Goal: Find specific page/section: Find specific page/section

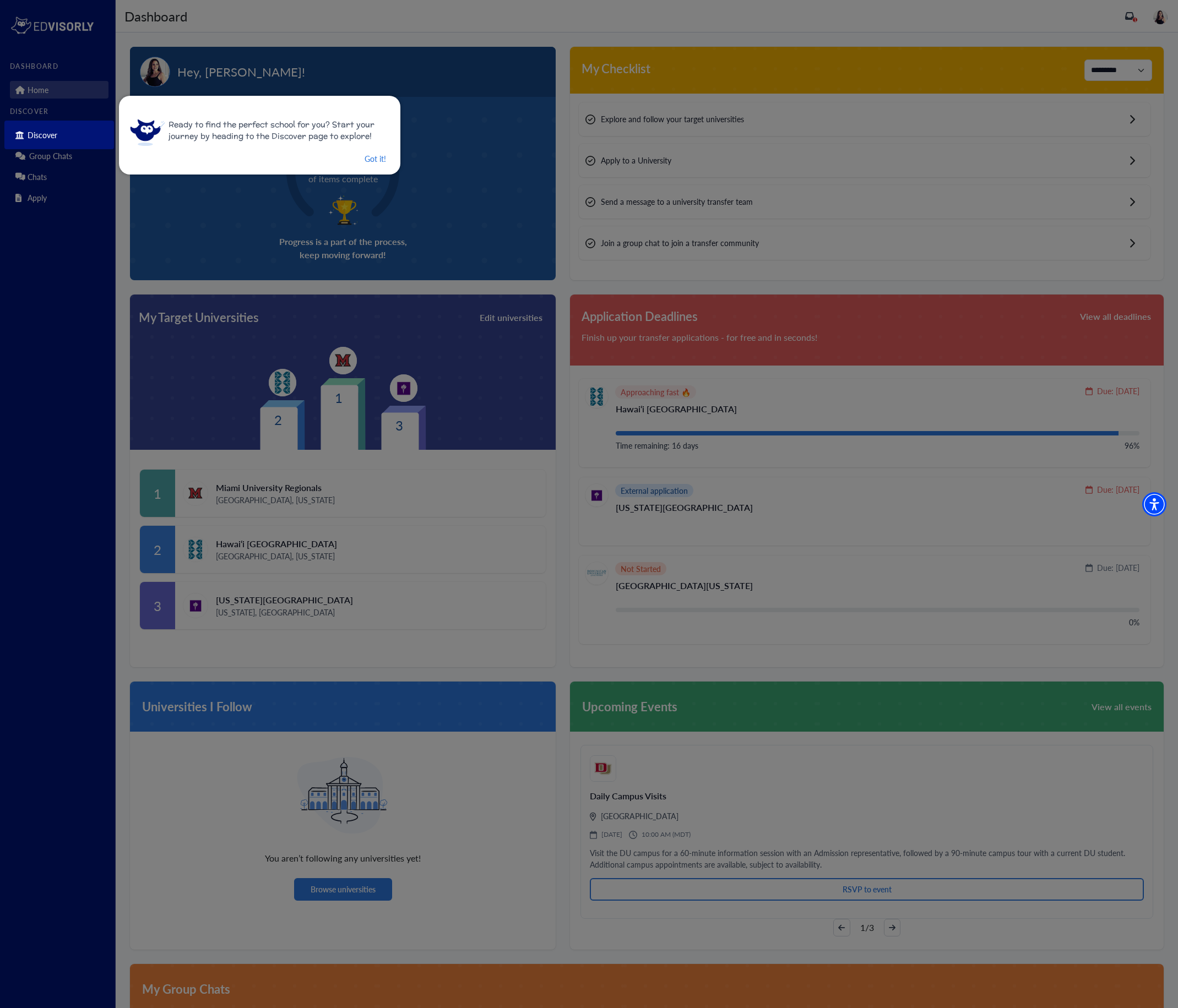
click at [787, 174] on div at bounding box center [589, 504] width 1178 height 1008
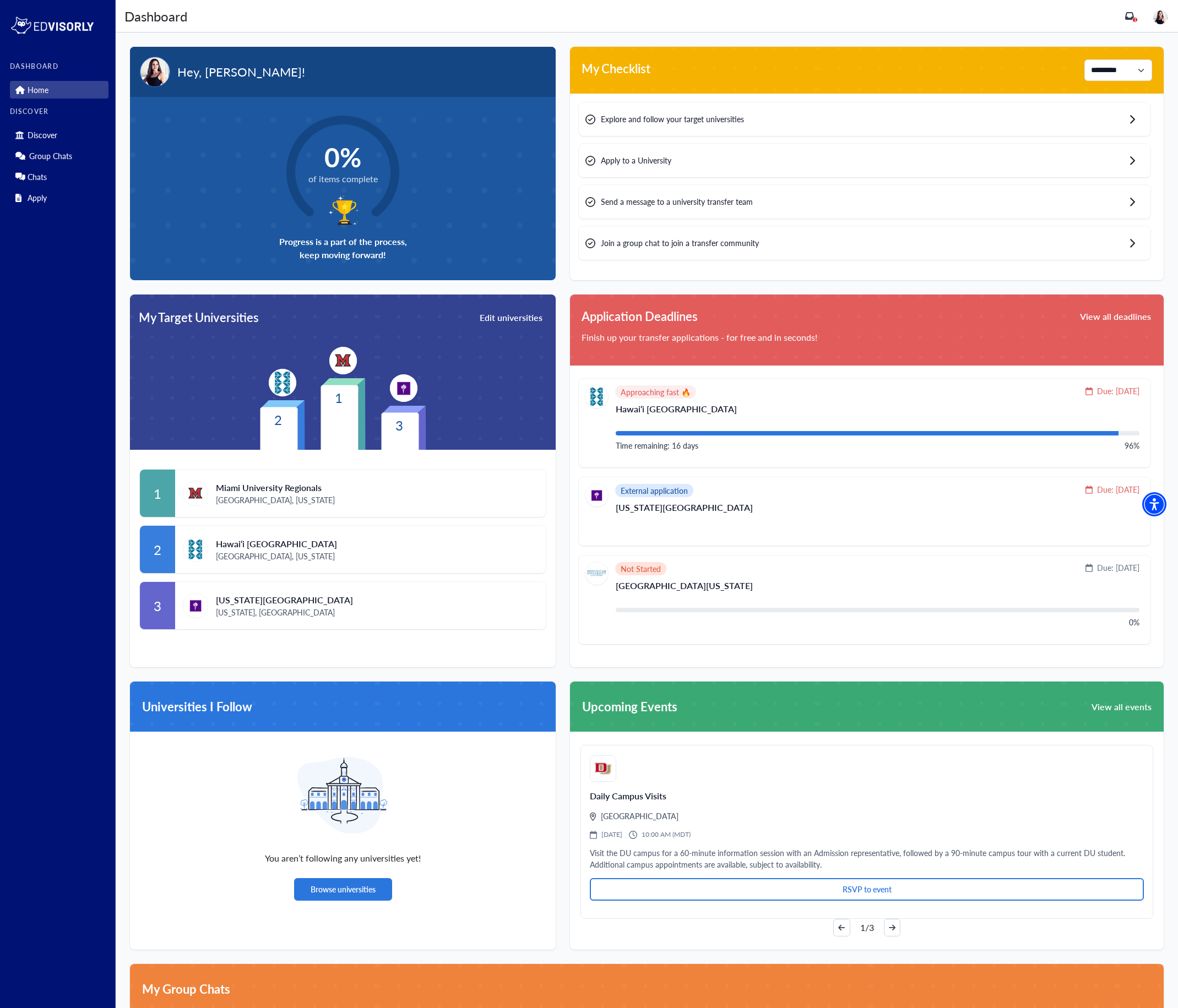
click at [1001, 122] on div "Explore and follow your target universities" at bounding box center [865, 119] width 572 height 34
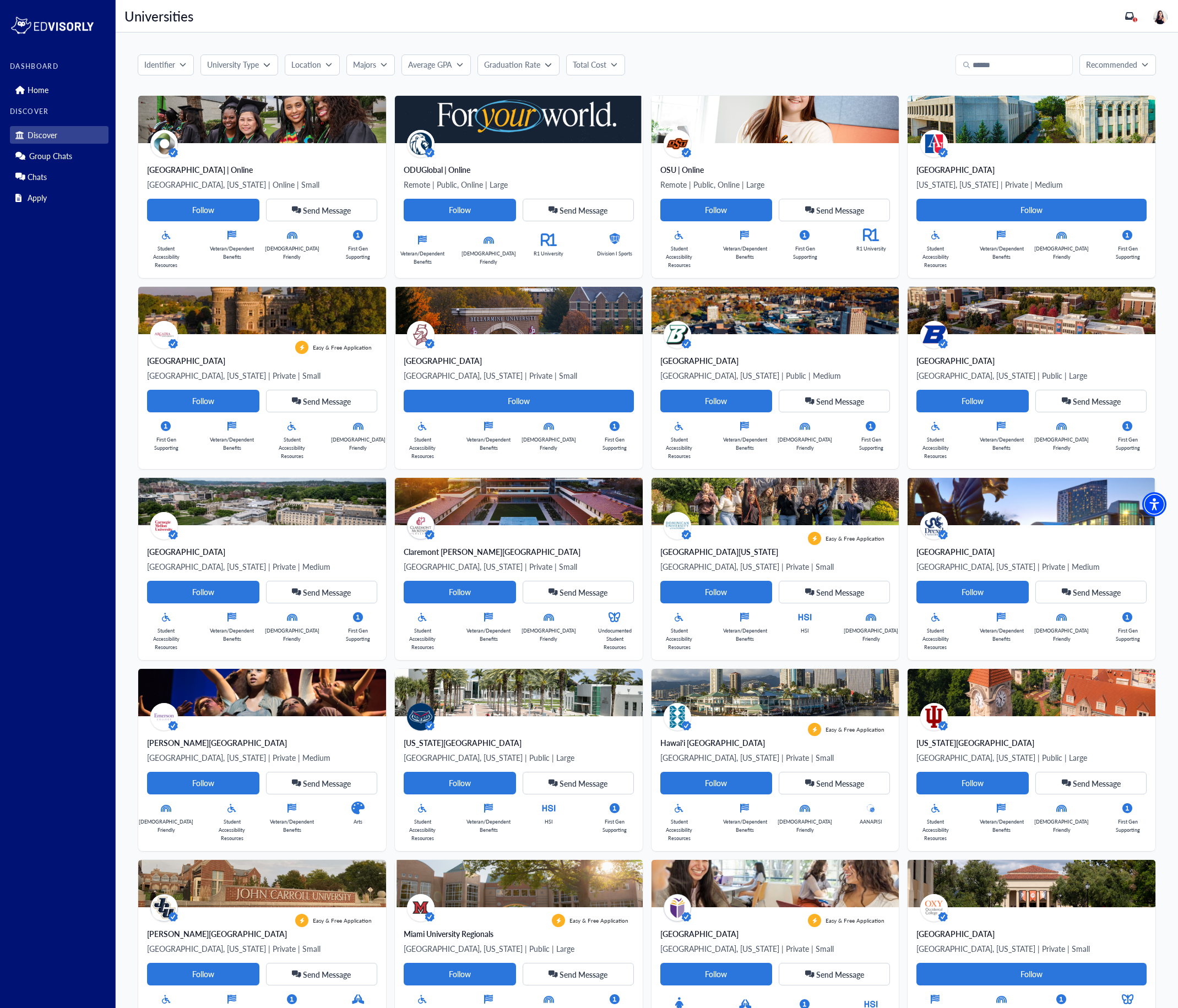
click at [384, 62] on icon "button" at bounding box center [384, 65] width 7 height 7
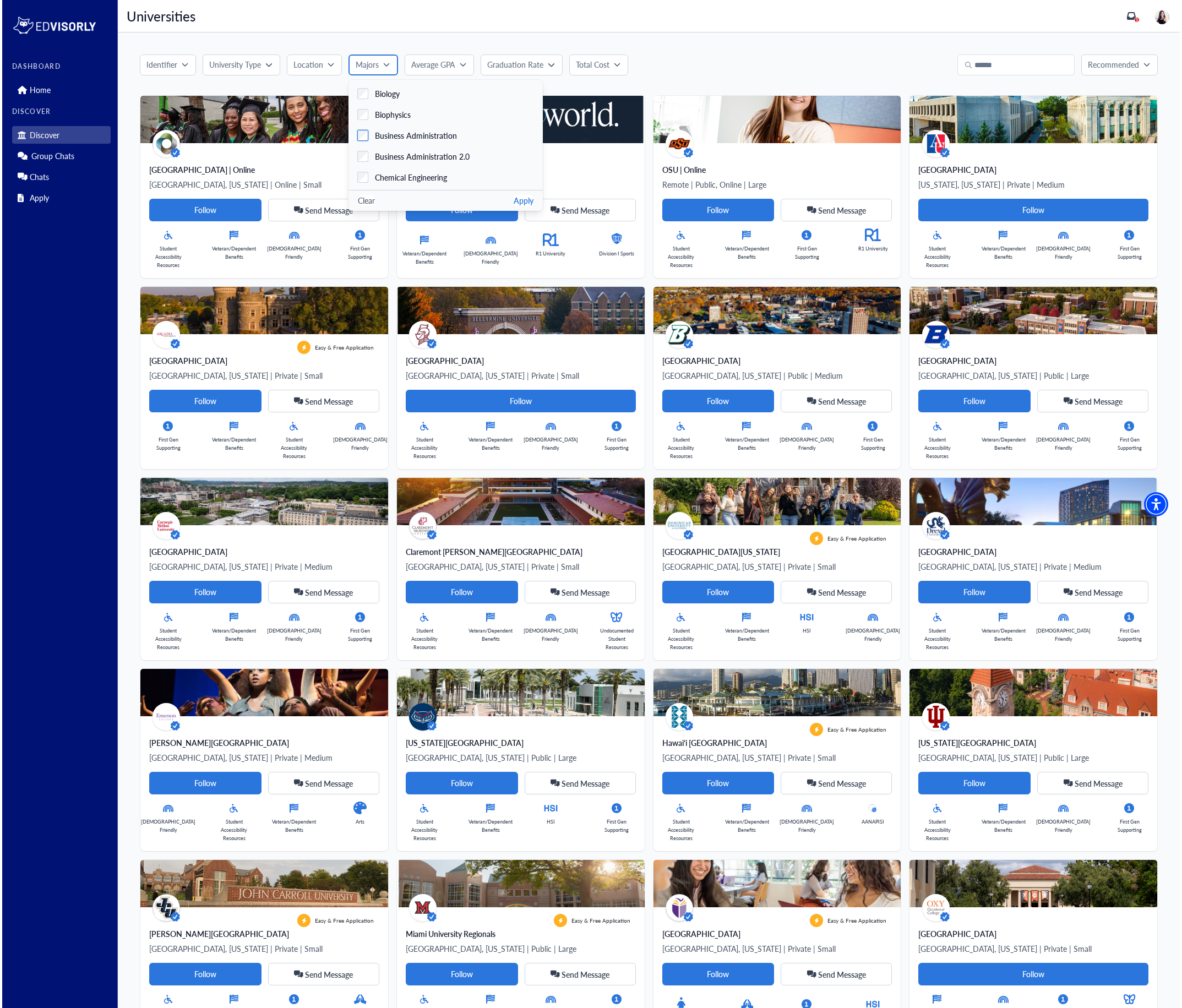
scroll to position [332, 0]
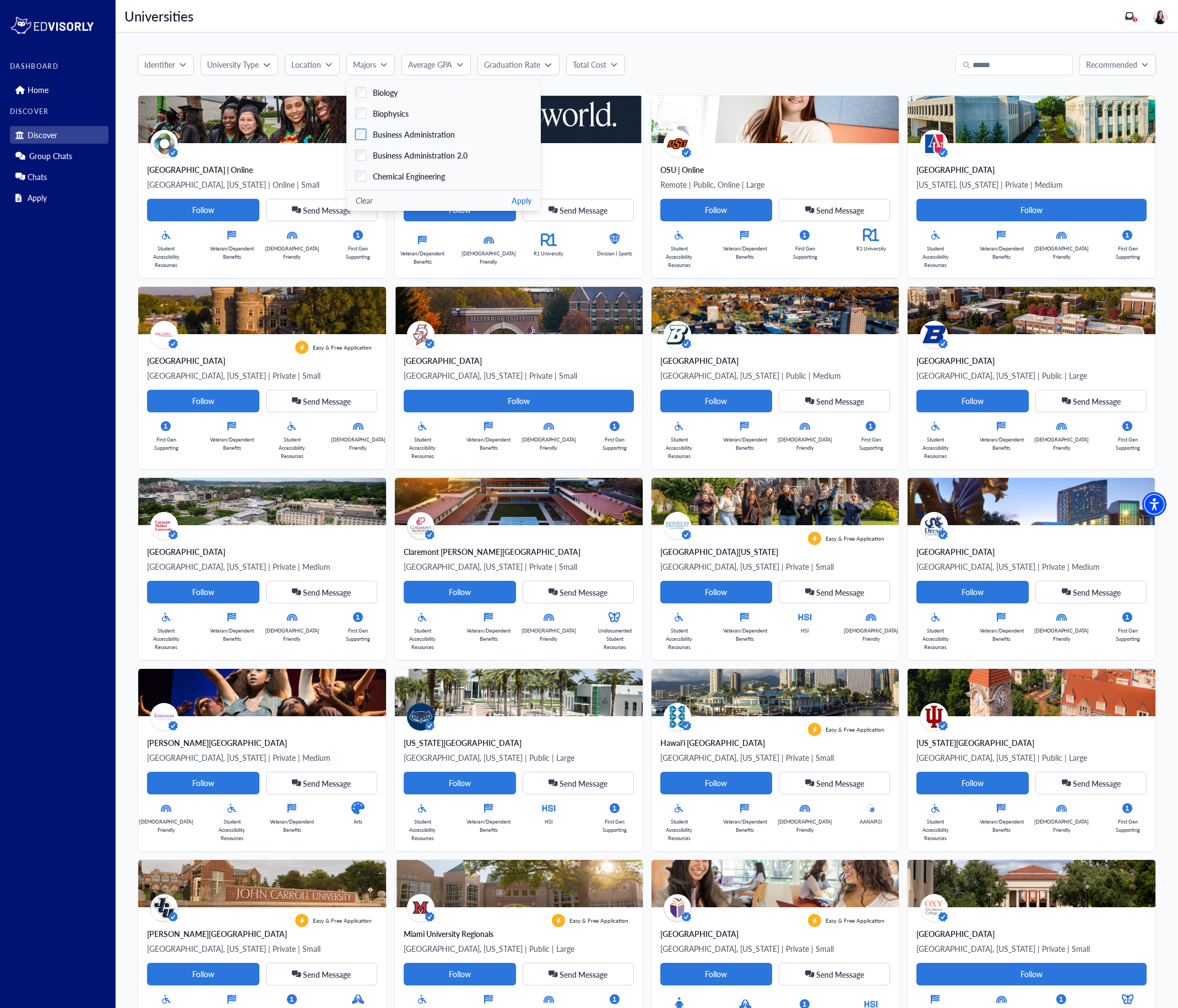
drag, startPoint x: 366, startPoint y: 114, endPoint x: 365, endPoint y: 133, distance: 19.0
click at [366, 114] on div "Biophysics" at bounding box center [387, 114] width 43 height 11
click at [512, 204] on button "Apply" at bounding box center [522, 201] width 20 height 11
